Goal: Transaction & Acquisition: Purchase product/service

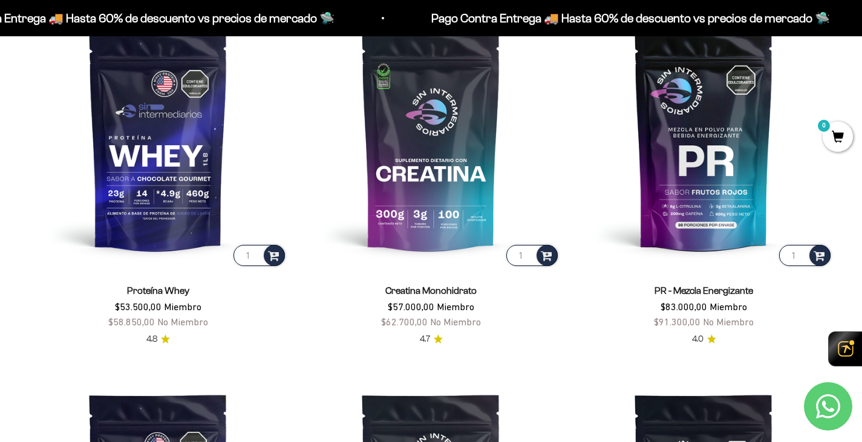
scroll to position [544, 0]
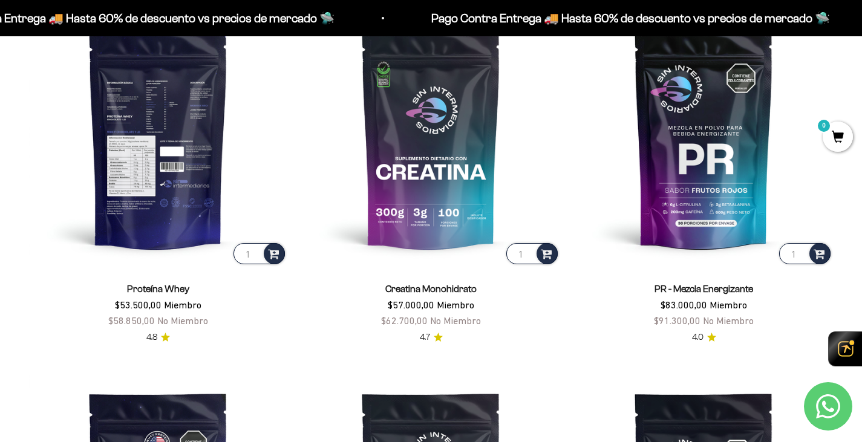
click at [183, 158] on img at bounding box center [158, 137] width 258 height 258
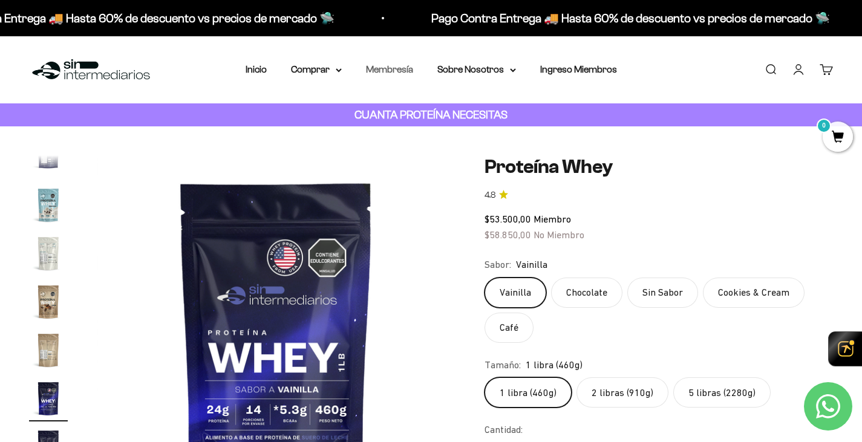
click at [391, 71] on link "Membresía" at bounding box center [389, 69] width 47 height 10
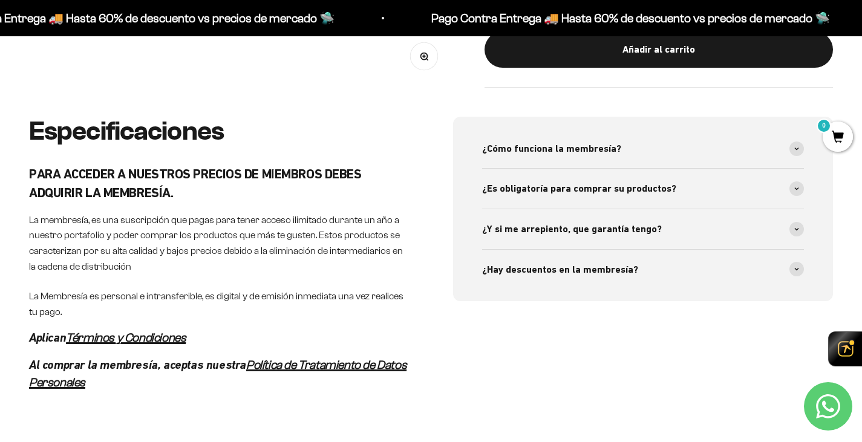
scroll to position [544, 0]
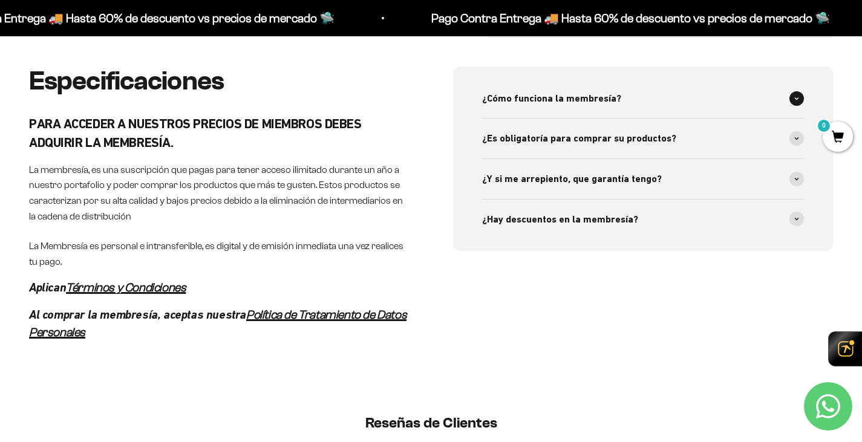
click at [799, 103] on span at bounding box center [796, 98] width 15 height 15
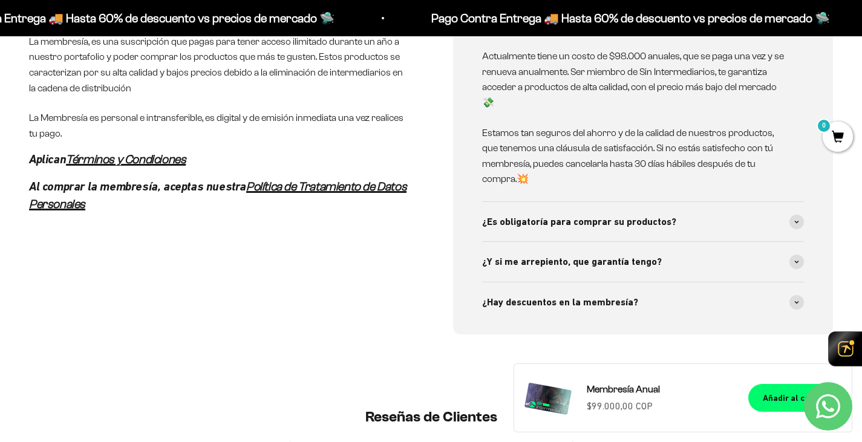
scroll to position [726, 0]
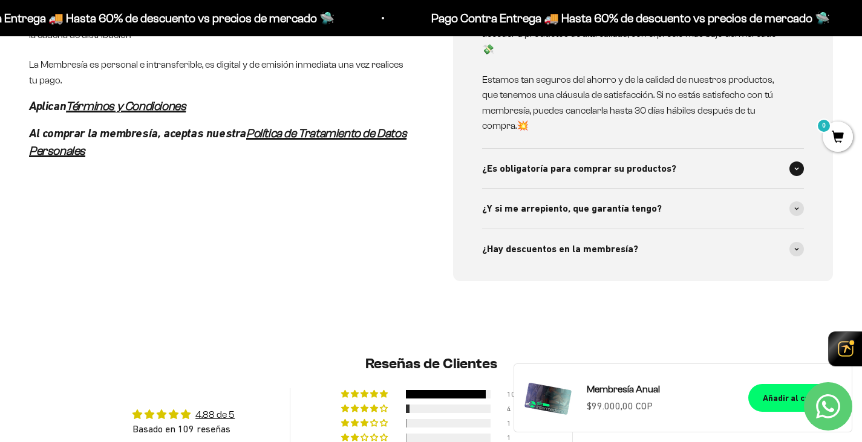
click at [796, 173] on span at bounding box center [796, 168] width 15 height 15
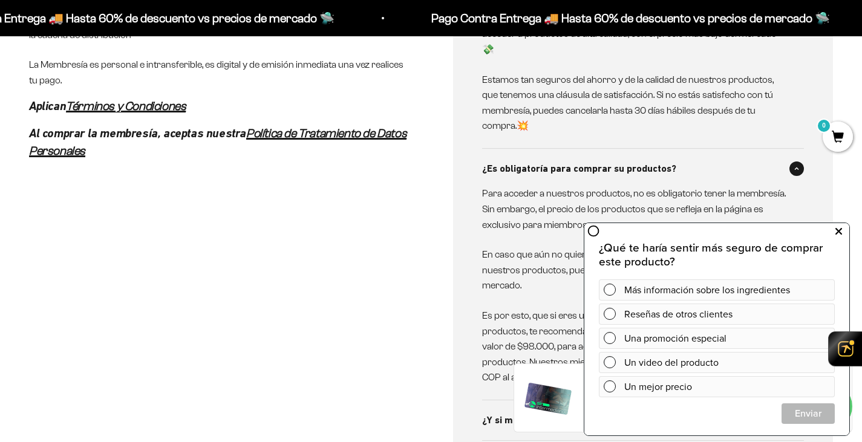
click at [843, 231] on button at bounding box center [838, 231] width 22 height 19
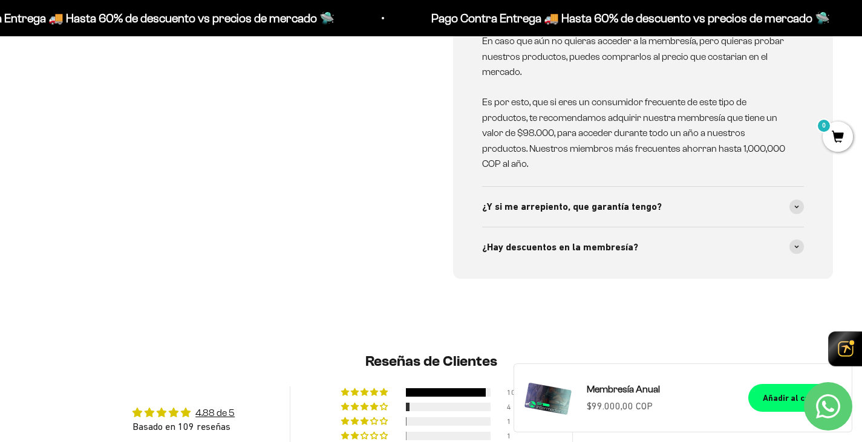
scroll to position [967, 0]
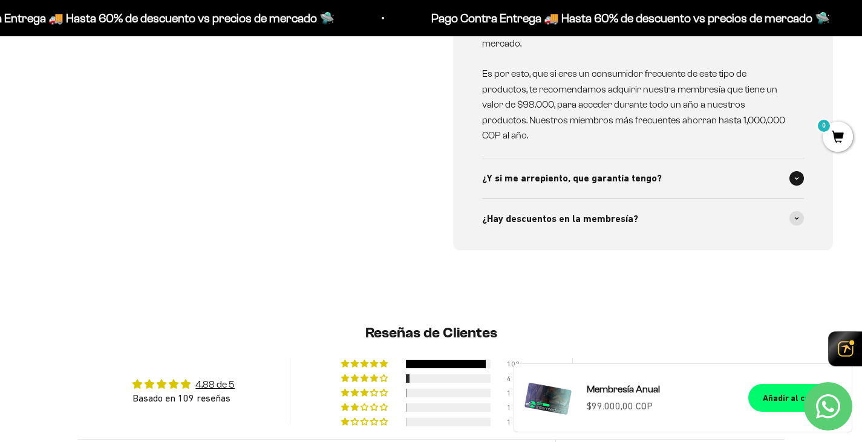
click at [799, 178] on span at bounding box center [796, 178] width 15 height 15
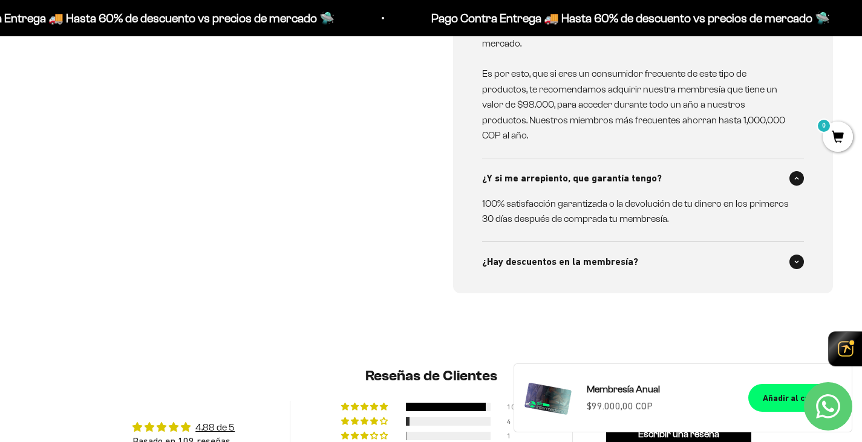
click at [797, 263] on icon at bounding box center [796, 262] width 5 height 4
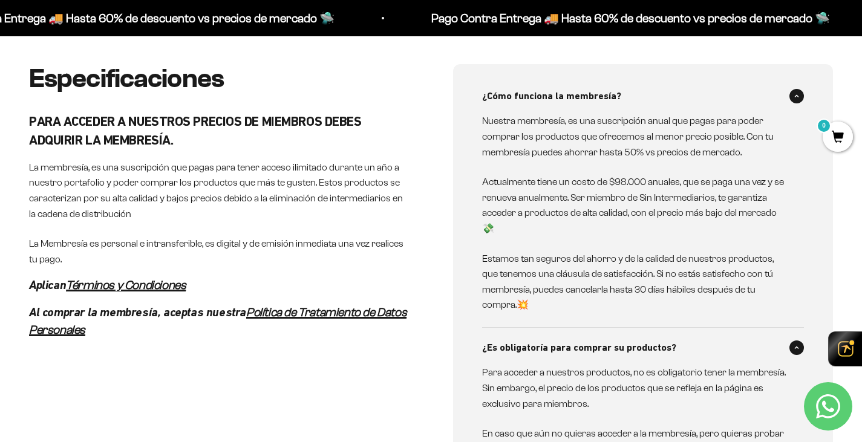
scroll to position [0, 0]
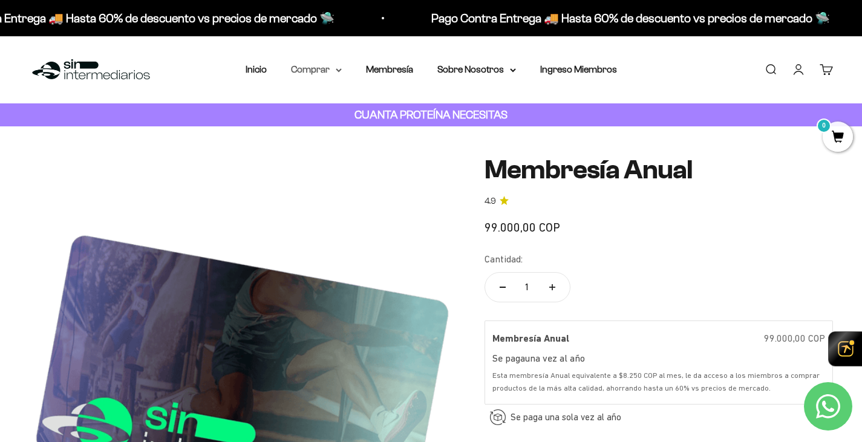
click at [336, 73] on summary "Comprar" at bounding box center [316, 70] width 51 height 16
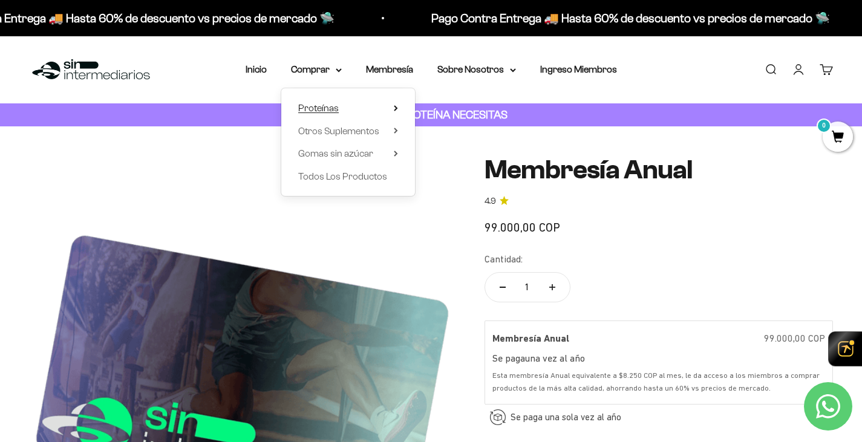
click at [387, 108] on summary "Proteínas" at bounding box center [348, 108] width 100 height 16
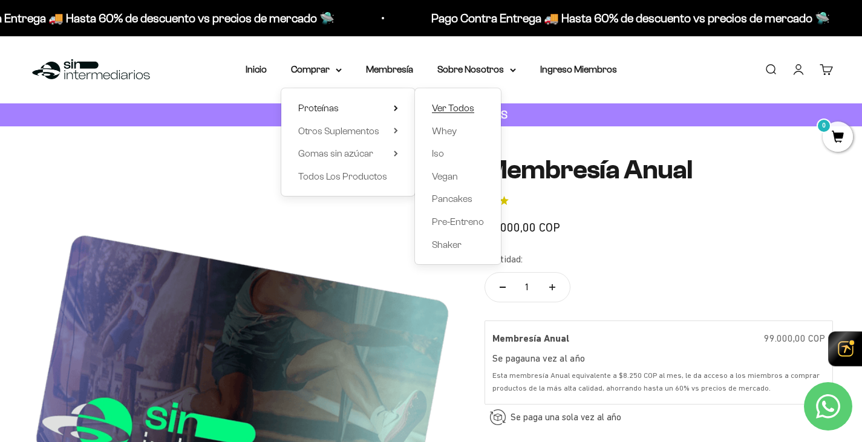
click at [460, 108] on span "Ver Todos" at bounding box center [453, 108] width 42 height 10
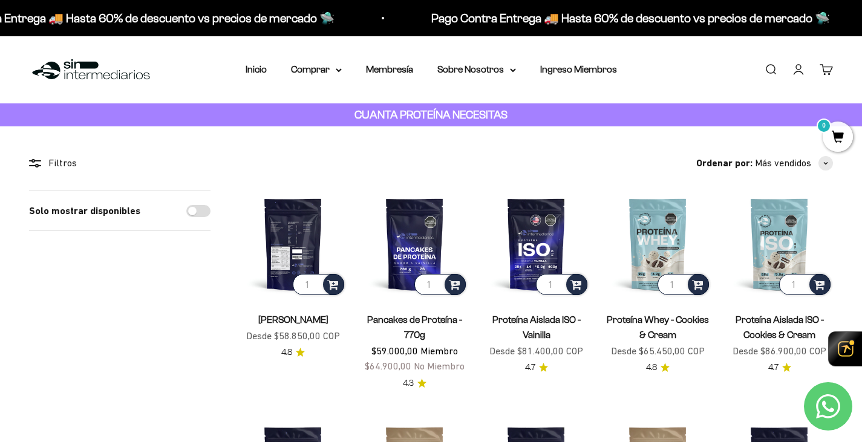
click at [307, 204] on img at bounding box center [292, 243] width 107 height 107
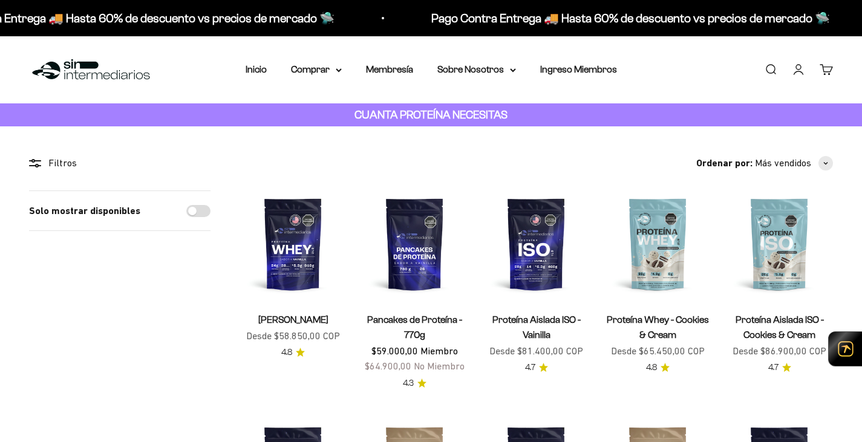
scroll to position [181, 0]
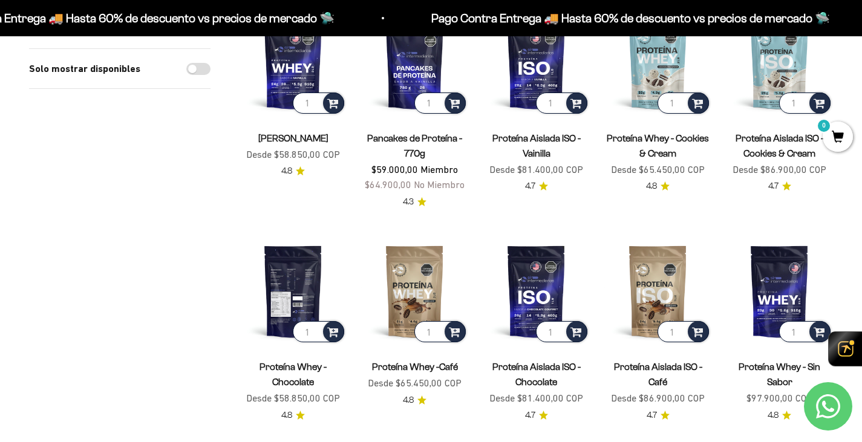
click at [315, 274] on img at bounding box center [292, 291] width 107 height 107
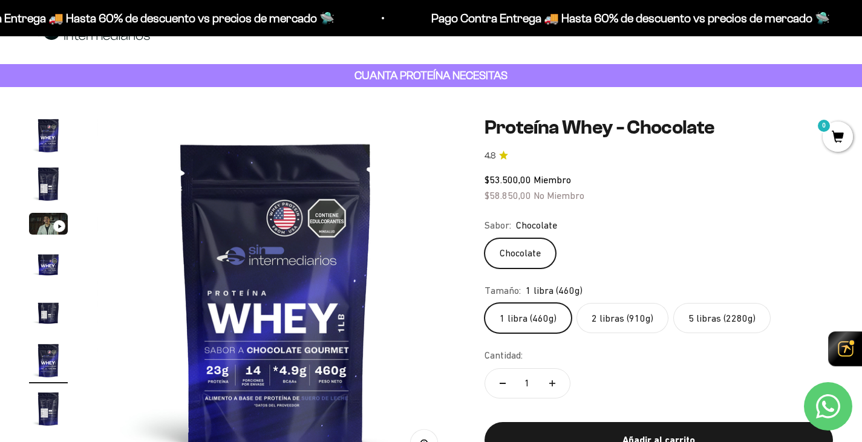
scroll to position [60, 0]
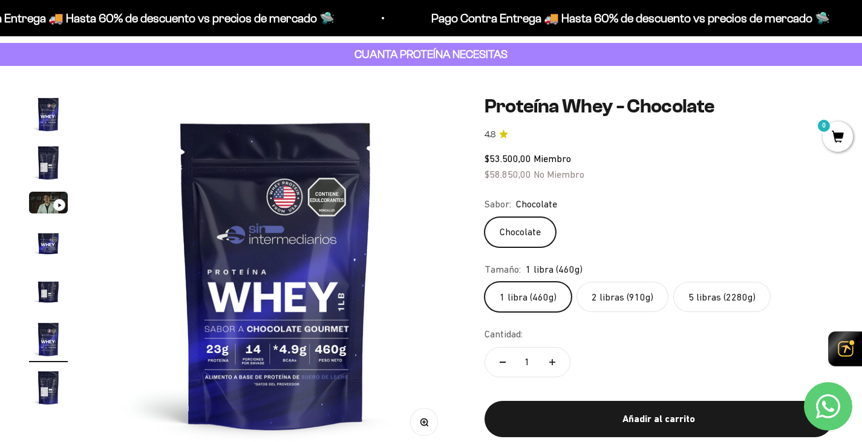
click at [717, 285] on label "5 libras (2280g)" at bounding box center [721, 297] width 97 height 30
click at [484, 282] on input "5 libras (2280g)" at bounding box center [484, 281] width 1 height 1
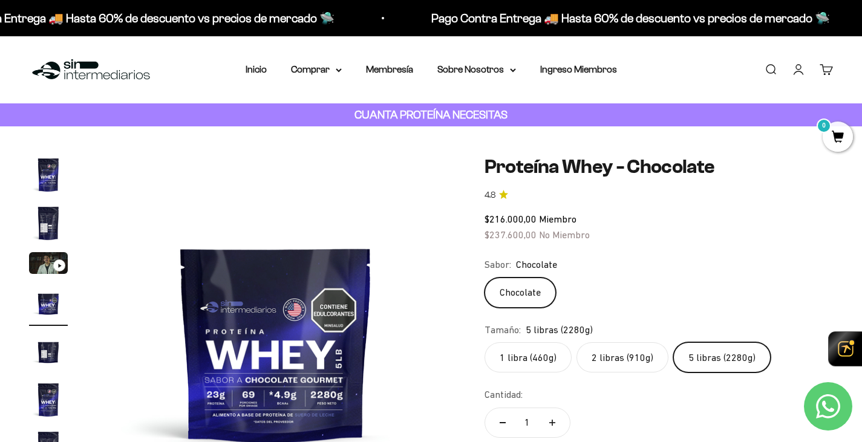
click at [623, 357] on label "2 libras (910g)" at bounding box center [622, 357] width 92 height 30
click at [484, 342] on input "2 libras (910g)" at bounding box center [484, 342] width 1 height 1
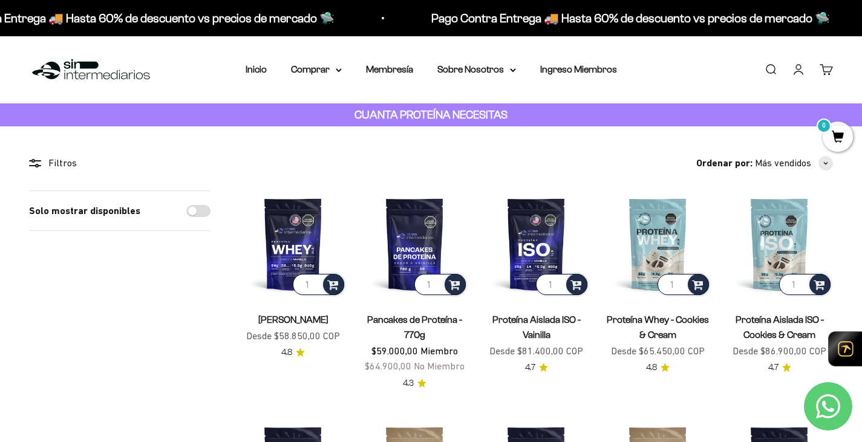
click at [120, 73] on img at bounding box center [91, 70] width 124 height 26
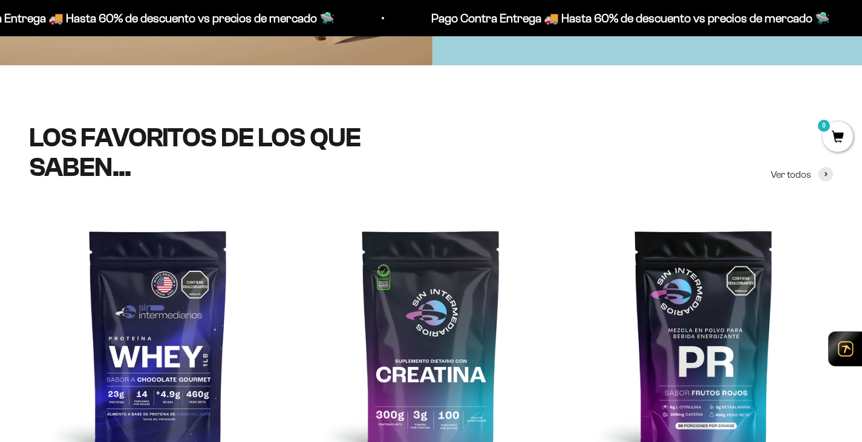
scroll to position [363, 0]
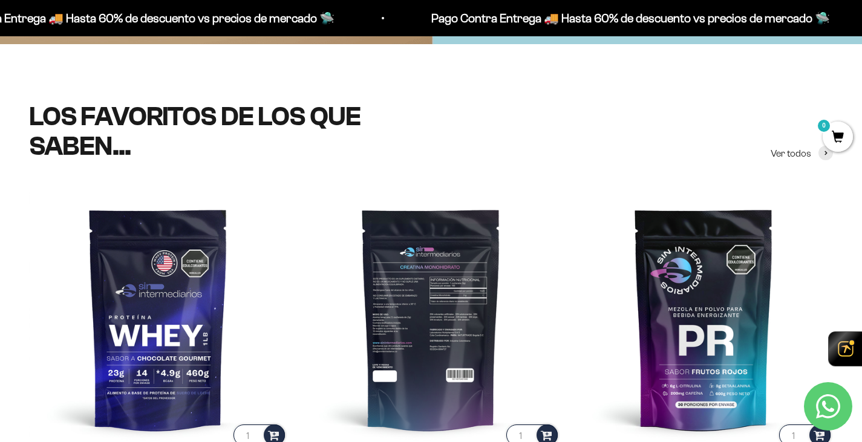
click at [438, 291] on img at bounding box center [431, 319] width 258 height 258
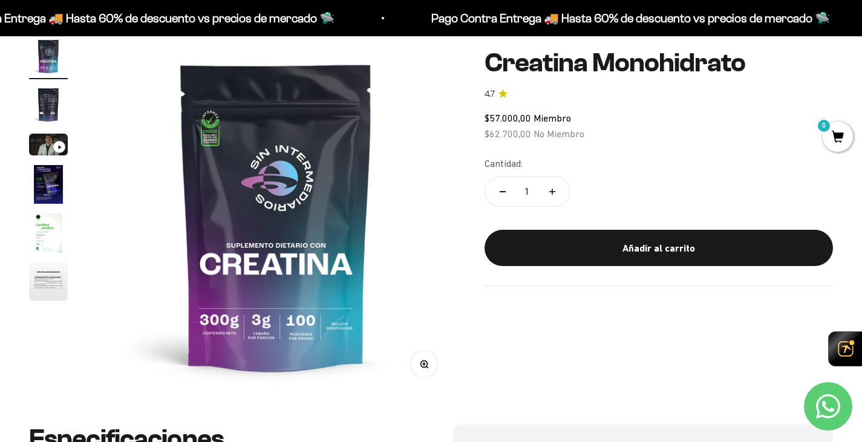
scroll to position [121, 0]
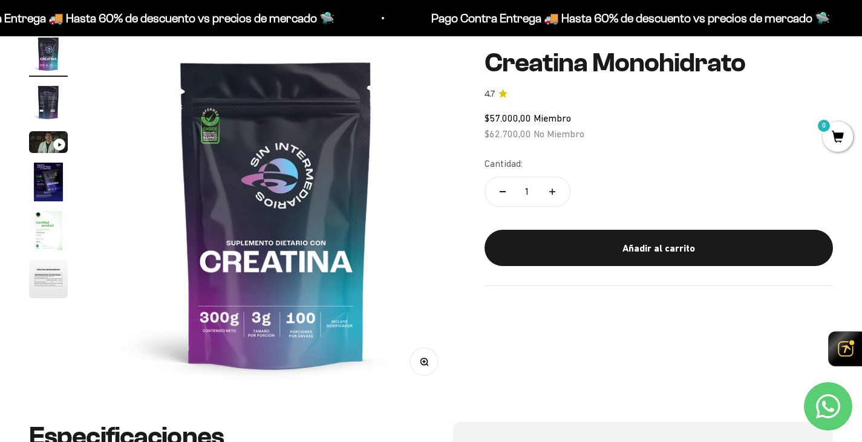
click at [39, 105] on img "Ir al artículo 2" at bounding box center [48, 102] width 39 height 39
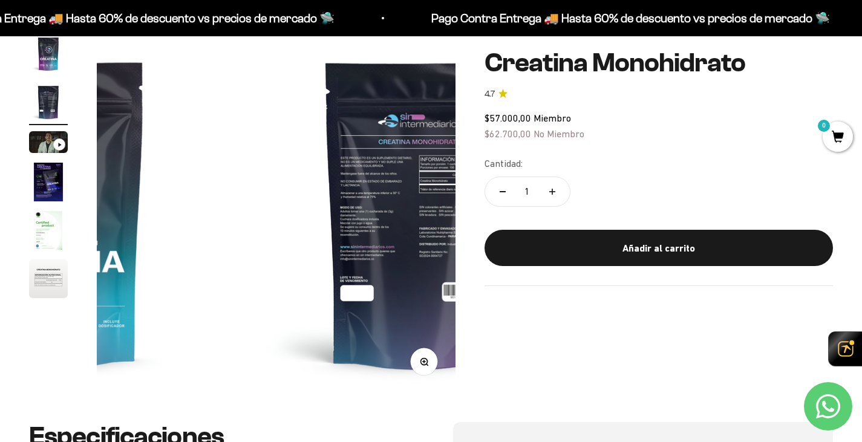
scroll to position [0, 373]
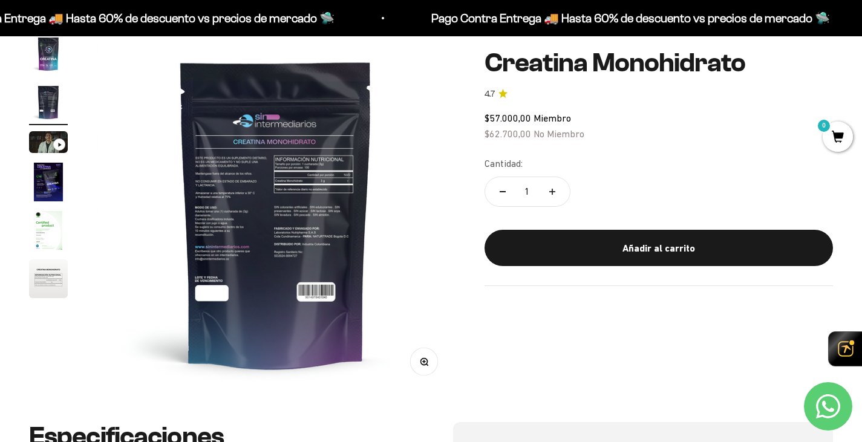
click at [45, 183] on img "Ir al artículo 4" at bounding box center [48, 182] width 39 height 39
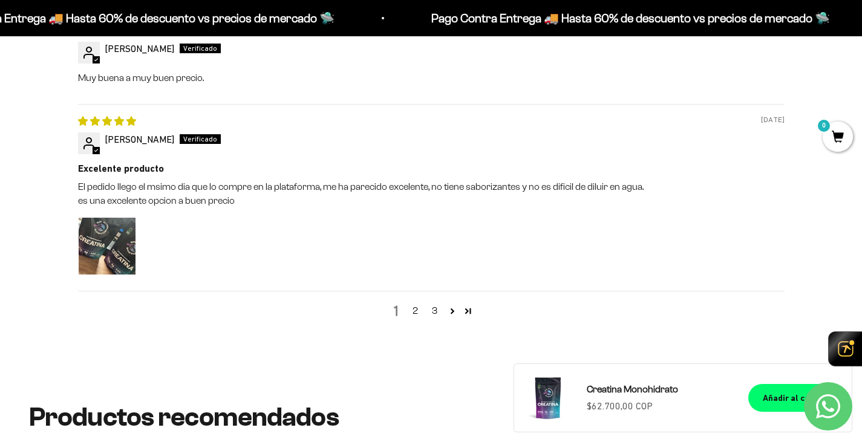
scroll to position [1512, 0]
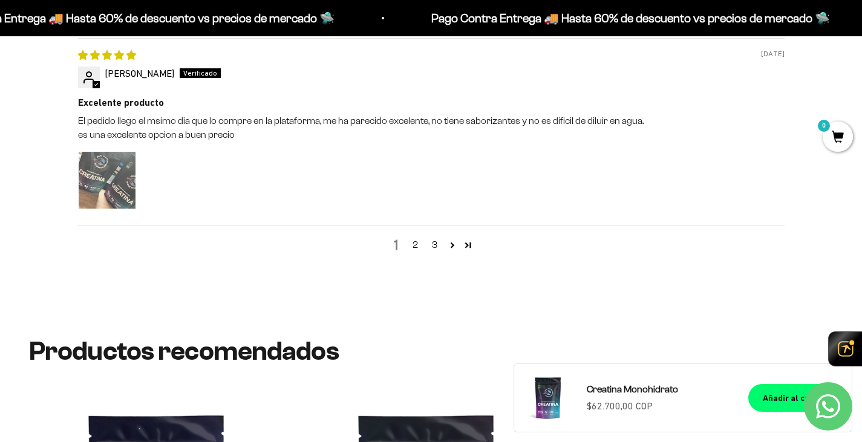
click at [107, 187] on img "Link to user picture 1" at bounding box center [107, 180] width 57 height 57
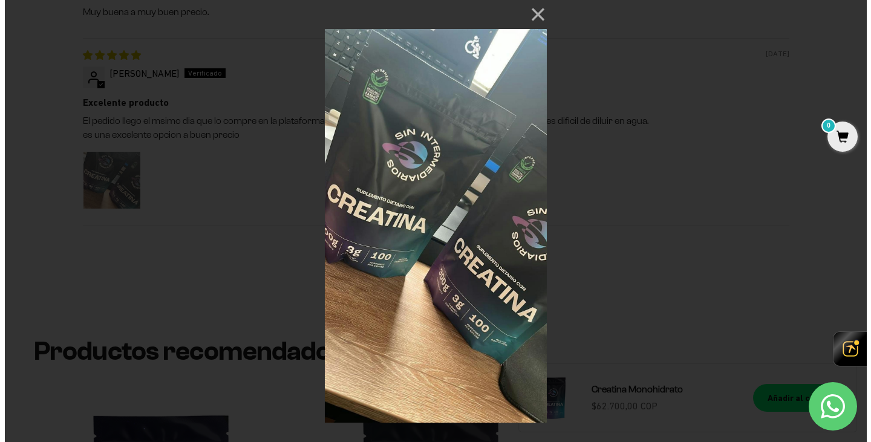
scroll to position [0, 1133]
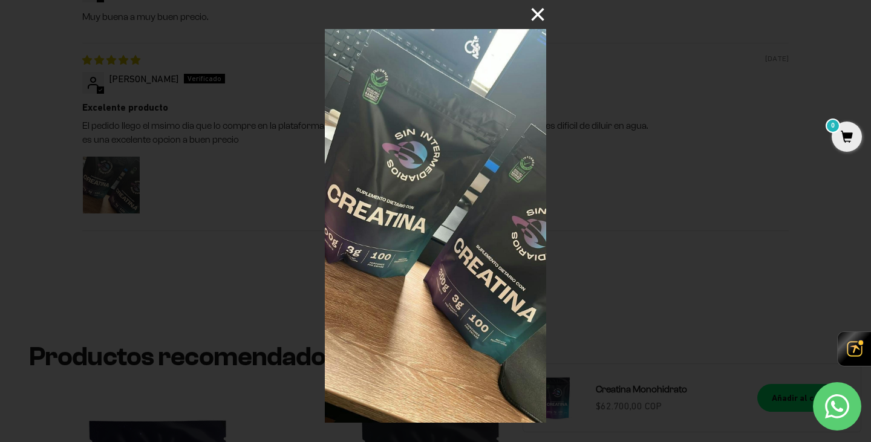
click at [545, 17] on button "×" at bounding box center [531, 14] width 29 height 29
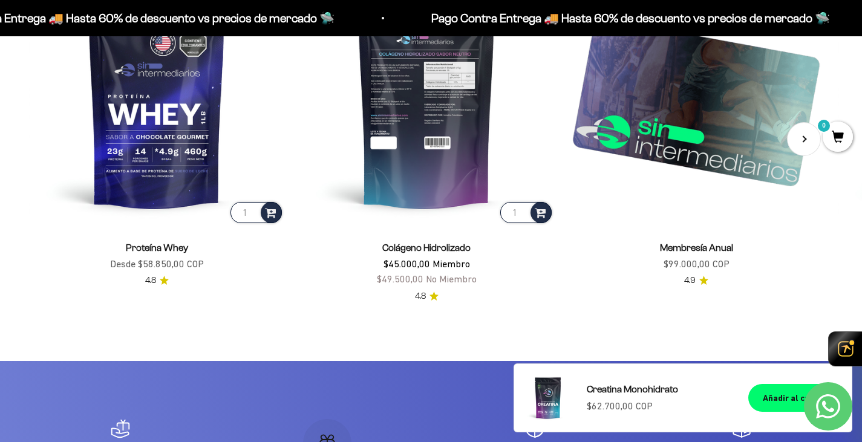
scroll to position [1935, 0]
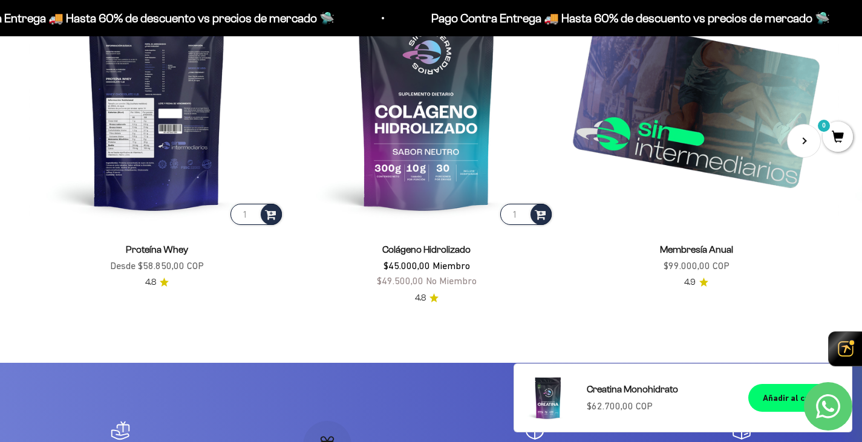
click at [149, 129] on img at bounding box center [156, 99] width 255 height 255
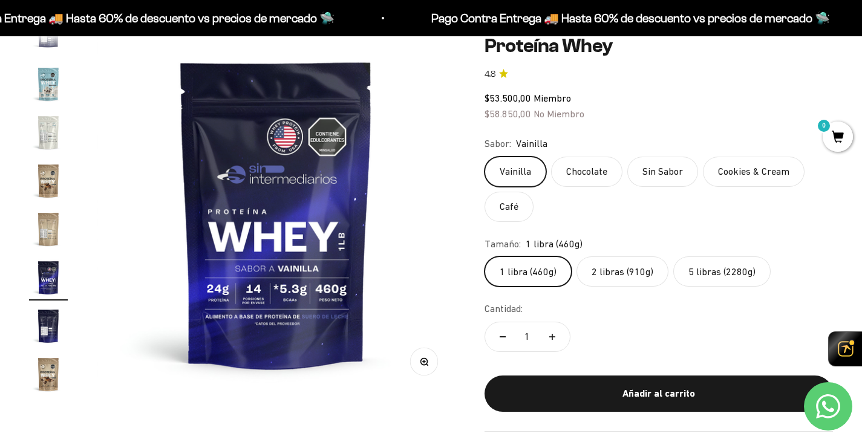
click at [630, 270] on label "2 libras (910g)" at bounding box center [622, 271] width 92 height 30
click at [484, 256] on input "2 libras (910g)" at bounding box center [484, 256] width 1 height 1
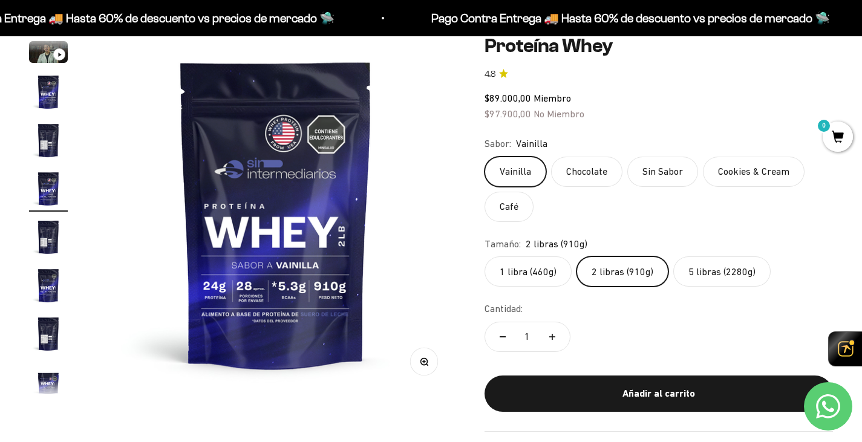
scroll to position [22, 0]
